Goal: Go to known website: Access a specific website the user already knows

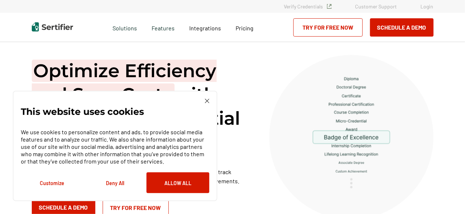
click at [427, 8] on link "Login" at bounding box center [427, 6] width 13 height 6
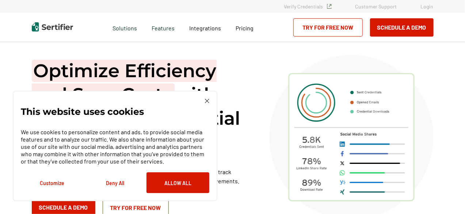
click at [205, 102] on img at bounding box center [207, 101] width 4 height 4
